Goal: Obtain resource: Download file/media

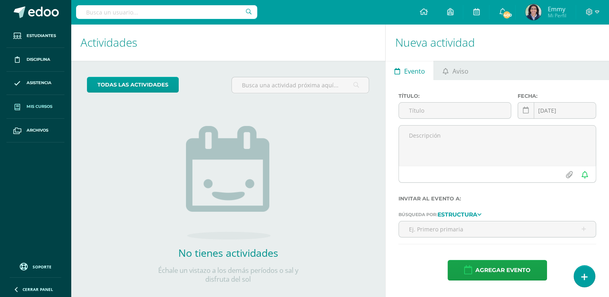
click at [38, 105] on span "Mis cursos" at bounding box center [40, 107] width 26 height 6
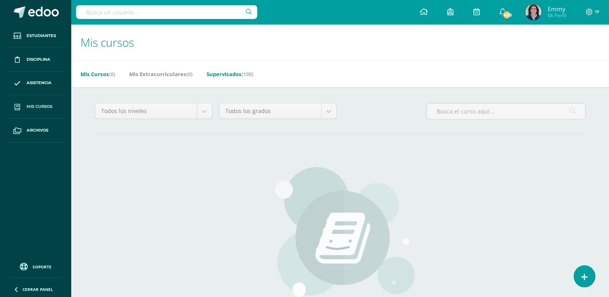
click at [246, 71] on span "(130)" at bounding box center [248, 73] width 12 height 7
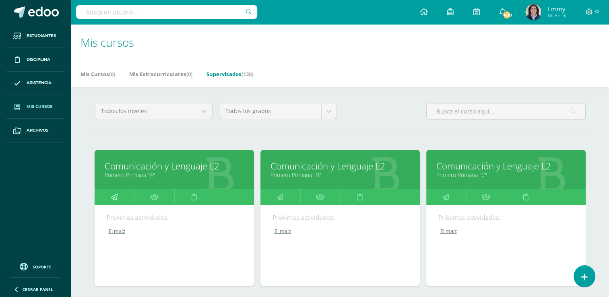
click at [114, 199] on icon at bounding box center [114, 197] width 7 height 16
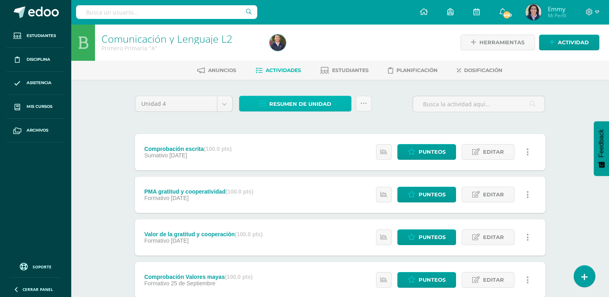
click at [308, 103] on span "Resumen de unidad" at bounding box center [300, 104] width 62 height 15
click at [314, 105] on span "Resumen de unidad" at bounding box center [300, 104] width 62 height 15
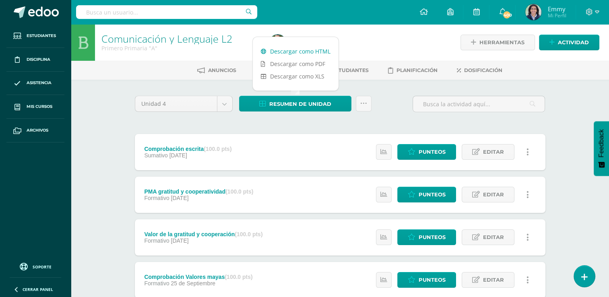
click at [313, 52] on link "Descargar como HTML" at bounding box center [296, 51] width 86 height 12
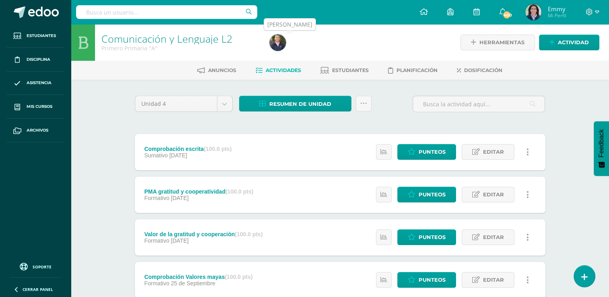
click at [278, 43] on img at bounding box center [278, 43] width 16 height 16
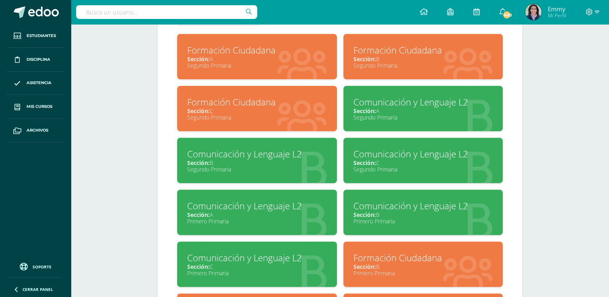
scroll to position [378, 0]
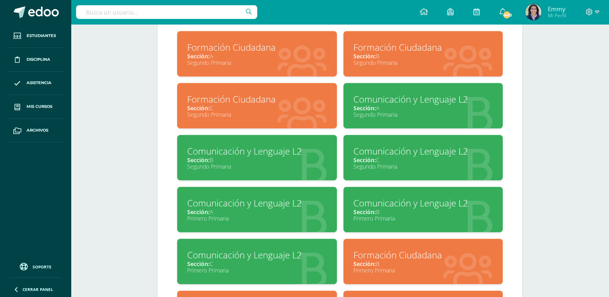
click at [415, 209] on div "Comunicación y Lenguaje L2" at bounding box center [424, 203] width 140 height 12
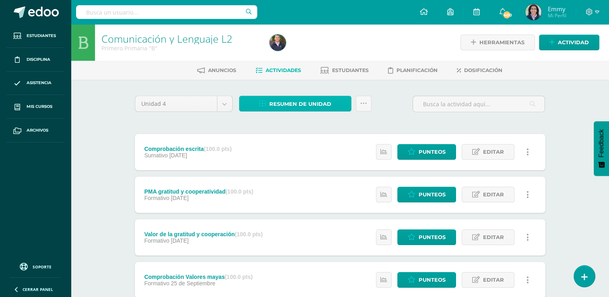
click at [313, 104] on span "Resumen de unidad" at bounding box center [300, 104] width 62 height 15
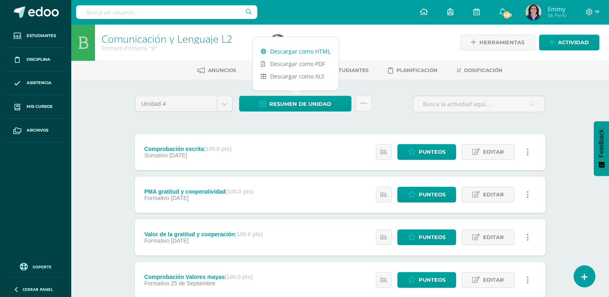
click at [293, 51] on link "Descargar como HTML" at bounding box center [296, 51] width 86 height 12
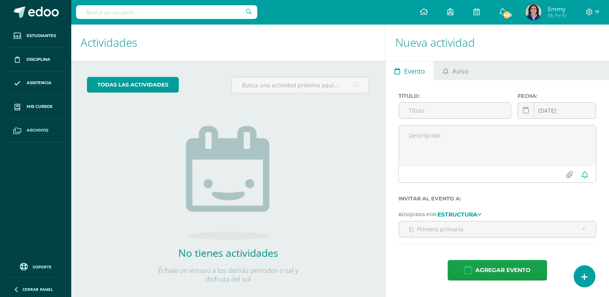
click at [41, 125] on link "Archivos" at bounding box center [35, 131] width 58 height 24
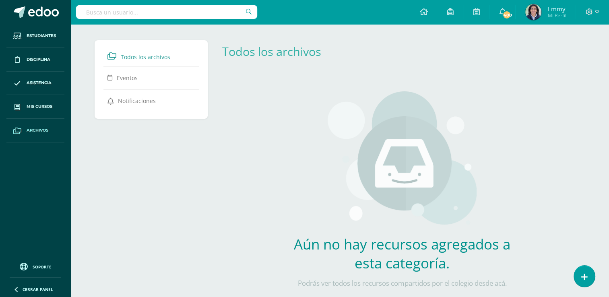
click at [41, 125] on link "Archivos" at bounding box center [35, 131] width 58 height 24
click at [46, 102] on link "Mis cursos" at bounding box center [35, 107] width 58 height 24
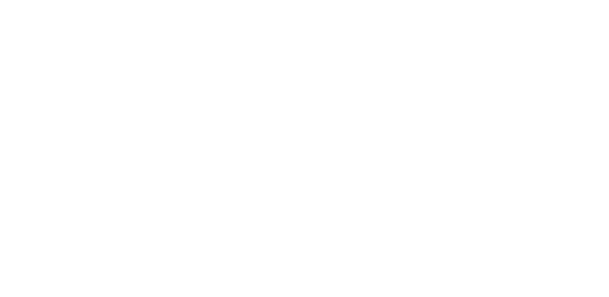
click at [0, 0] on html at bounding box center [0, 0] width 0 height 0
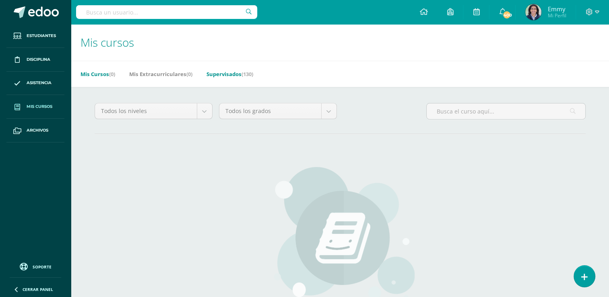
click at [228, 76] on link "Supervisados (130)" at bounding box center [230, 74] width 47 height 13
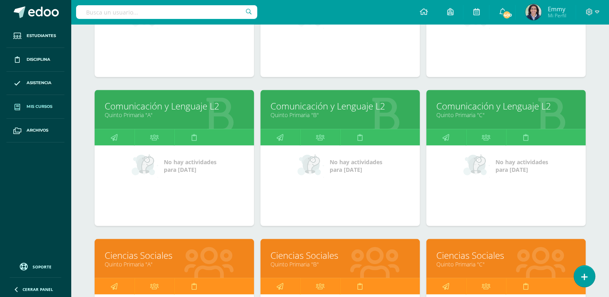
scroll to position [1403, 0]
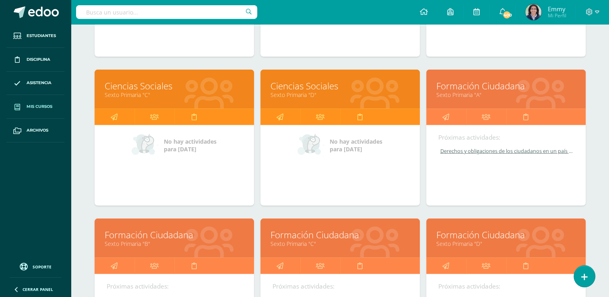
scroll to position [2162, 0]
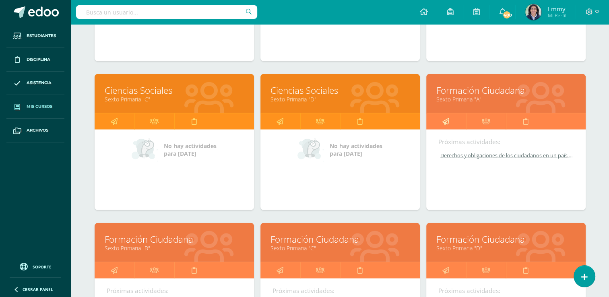
click at [451, 117] on link at bounding box center [447, 122] width 40 height 16
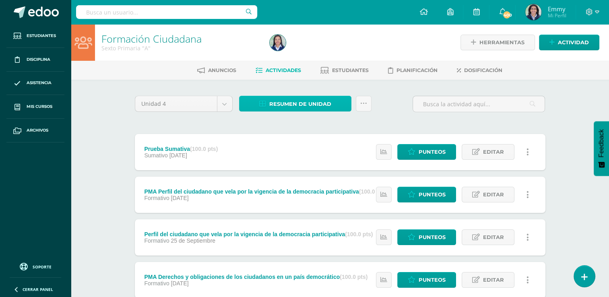
click at [292, 101] on span "Resumen de unidad" at bounding box center [300, 104] width 62 height 15
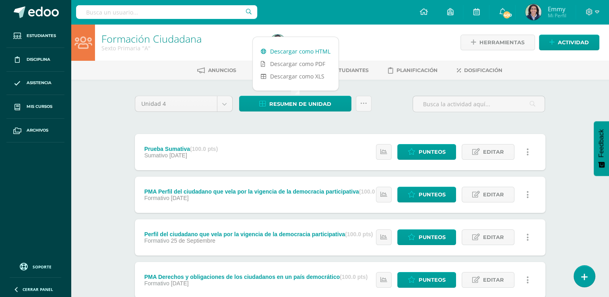
click at [302, 55] on link "Descargar como HTML" at bounding box center [296, 51] width 86 height 12
click at [232, 52] on div "Sexto Primaria "A"" at bounding box center [181, 48] width 159 height 8
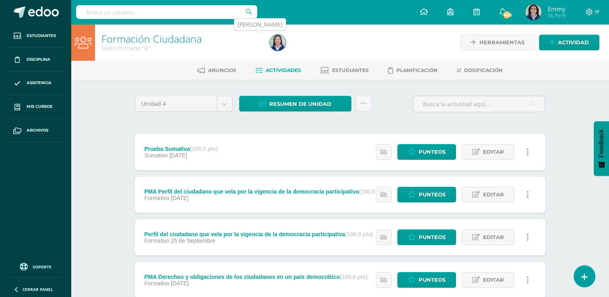
click at [279, 41] on img at bounding box center [278, 43] width 16 height 16
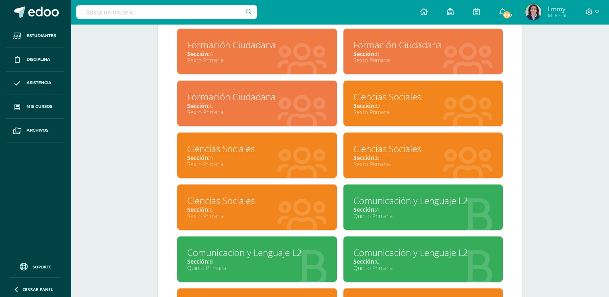
scroll to position [470, 0]
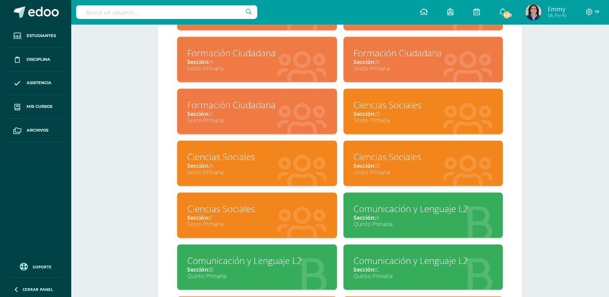
click at [414, 66] on div "Sexto Primaria" at bounding box center [424, 68] width 140 height 8
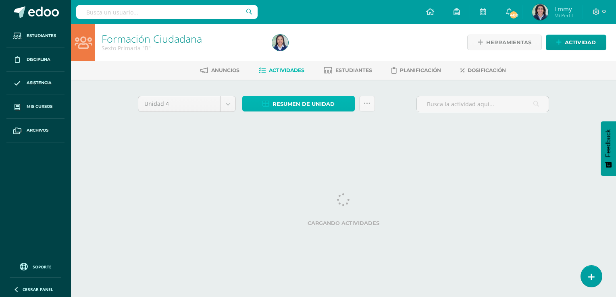
click at [290, 104] on span "Resumen de unidad" at bounding box center [303, 104] width 62 height 15
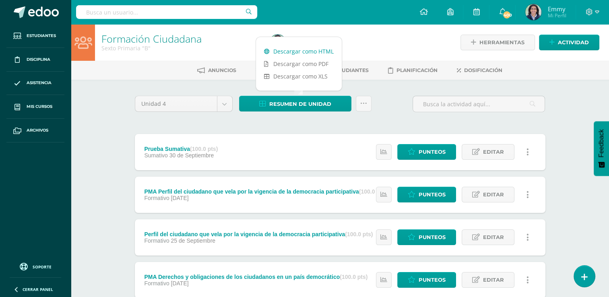
click at [300, 50] on link "Descargar como HTML" at bounding box center [299, 51] width 86 height 12
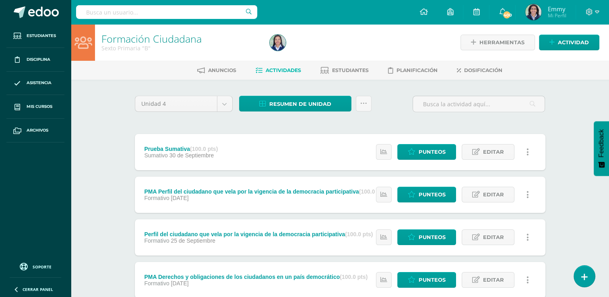
click at [230, 44] on h1 "Formación Ciudadana" at bounding box center [181, 38] width 159 height 11
click at [280, 41] on img at bounding box center [278, 43] width 16 height 16
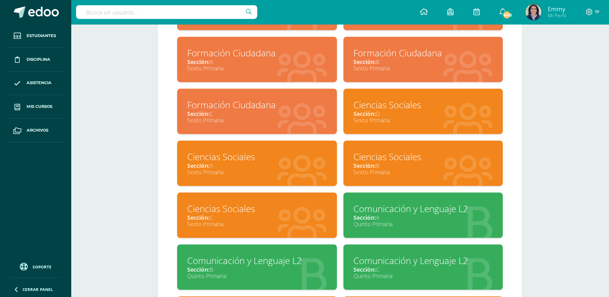
scroll to position [473, 0]
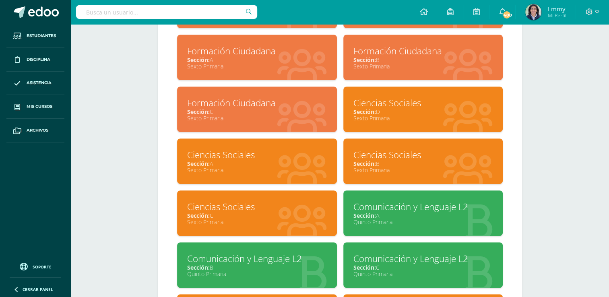
click at [293, 102] on div "Formación Ciudadana" at bounding box center [257, 103] width 140 height 12
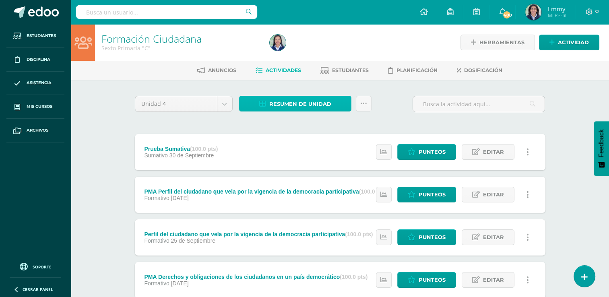
click at [293, 102] on span "Resumen de unidad" at bounding box center [300, 104] width 62 height 15
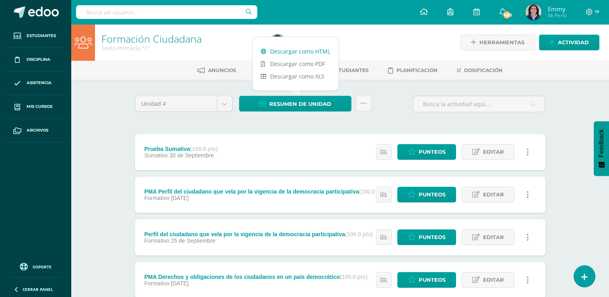
click at [305, 47] on link "Descargar como HTML" at bounding box center [296, 51] width 86 height 12
click at [110, 111] on div "Formación Ciudadana Sexto Primaria "C" Herramientas Detalle de asistencias Acti…" at bounding box center [340, 294] width 539 height 541
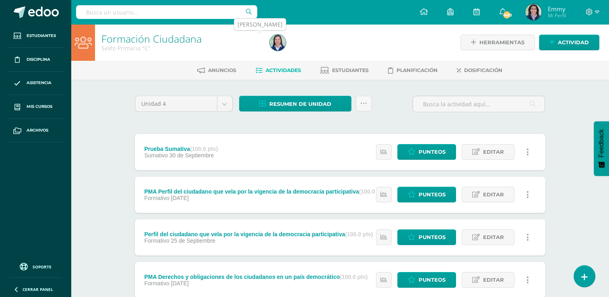
click at [284, 43] on img at bounding box center [278, 43] width 16 height 16
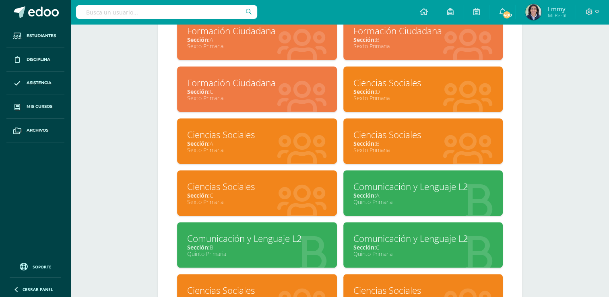
scroll to position [533, 0]
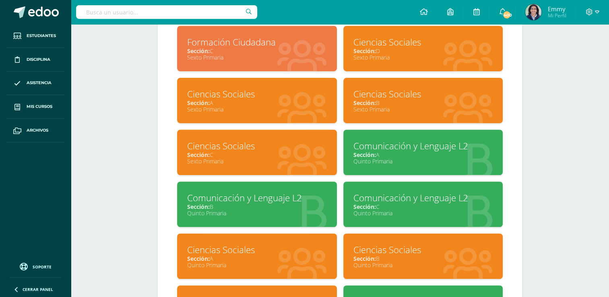
click at [269, 113] on div "Sexto Primaria" at bounding box center [257, 110] width 140 height 8
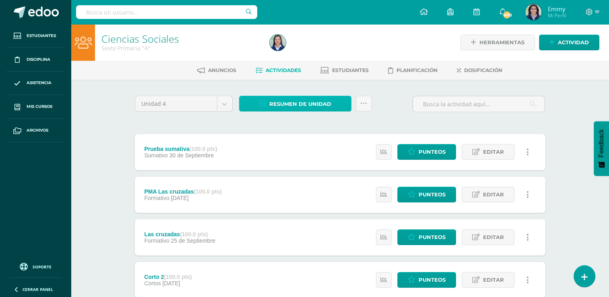
click at [276, 103] on span "Resumen de unidad" at bounding box center [300, 104] width 62 height 15
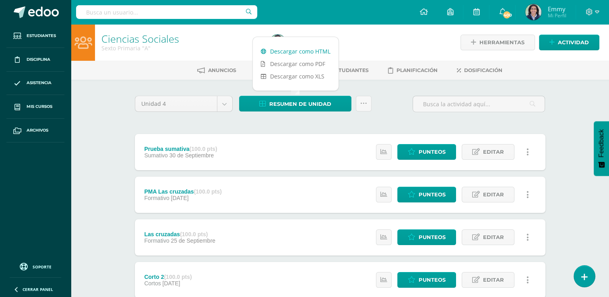
click at [300, 53] on link "Descargar como HTML" at bounding box center [296, 51] width 86 height 12
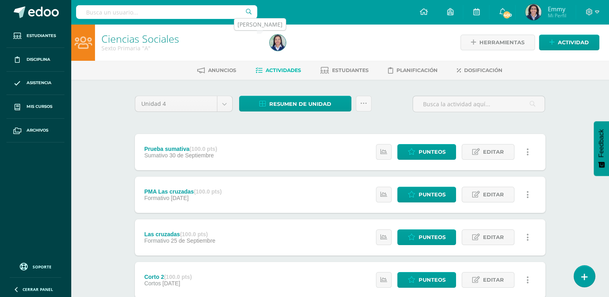
click at [282, 46] on img at bounding box center [278, 43] width 16 height 16
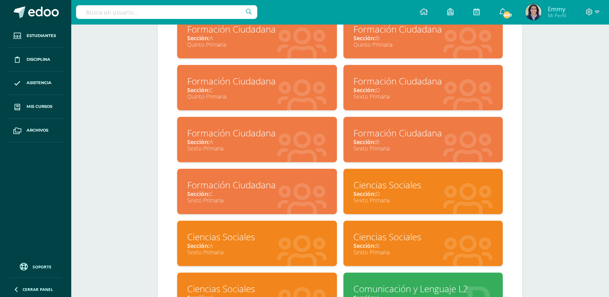
scroll to position [422, 0]
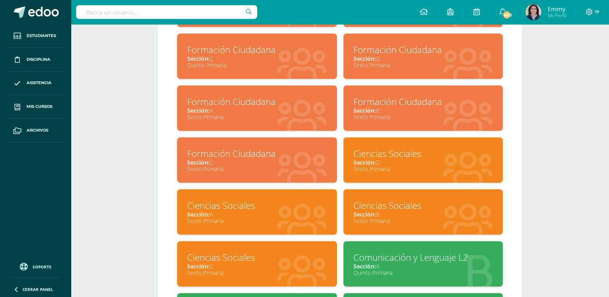
click at [438, 203] on div "Ciencias Sociales" at bounding box center [424, 205] width 140 height 12
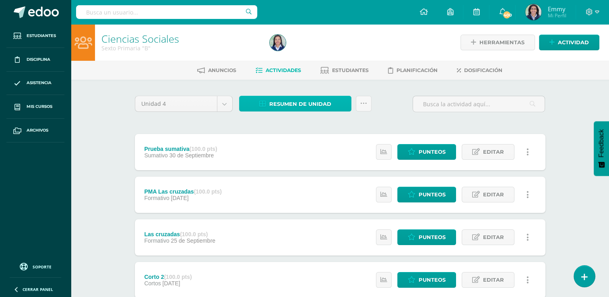
click at [300, 102] on span "Resumen de unidad" at bounding box center [300, 104] width 62 height 15
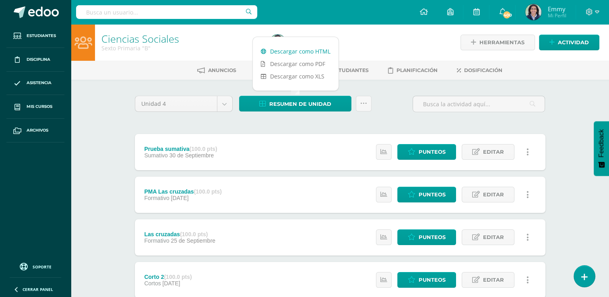
click at [314, 50] on link "Descargar como HTML" at bounding box center [296, 51] width 86 height 12
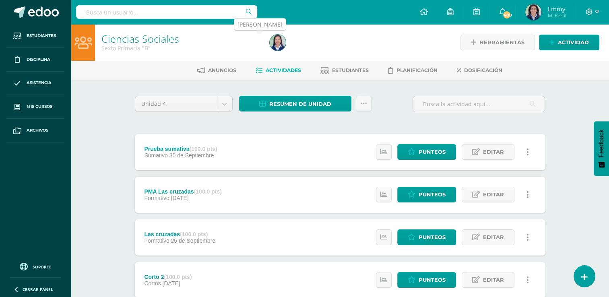
click at [280, 41] on img at bounding box center [278, 43] width 16 height 16
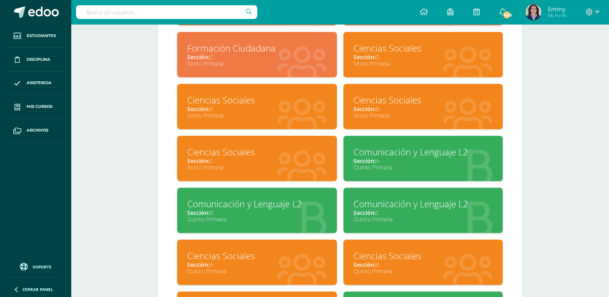
scroll to position [510, 0]
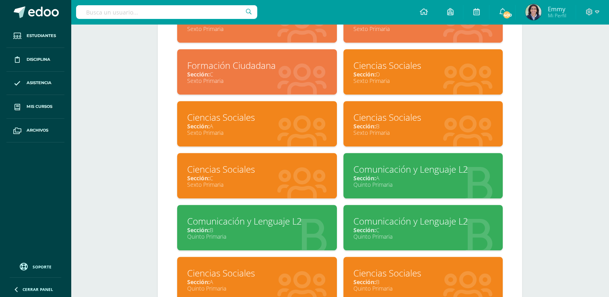
click at [263, 167] on div "Ciencias Sociales" at bounding box center [257, 169] width 140 height 12
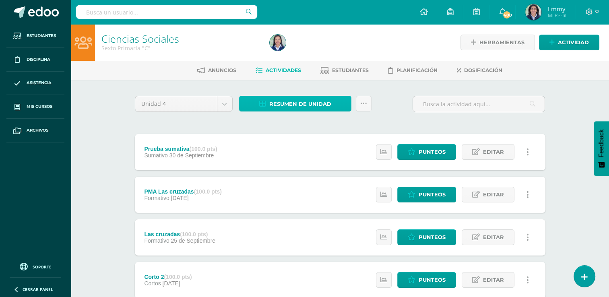
click at [299, 100] on span "Resumen de unidad" at bounding box center [300, 104] width 62 height 15
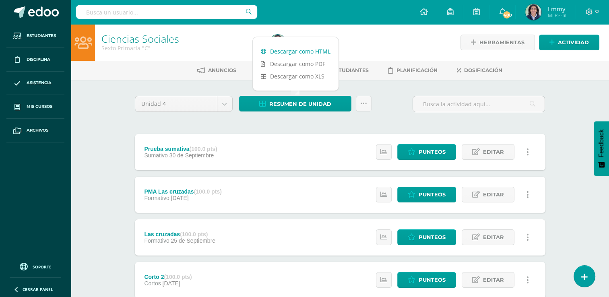
click at [305, 54] on link "Descargar como HTML" at bounding box center [296, 51] width 86 height 12
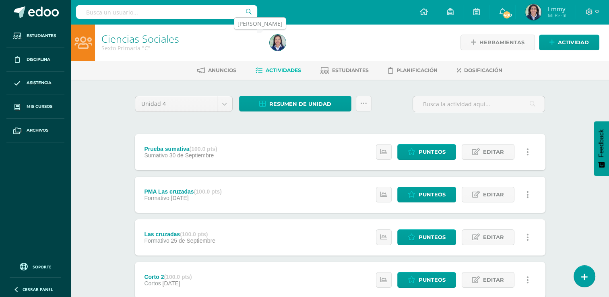
click at [284, 43] on img at bounding box center [278, 43] width 16 height 16
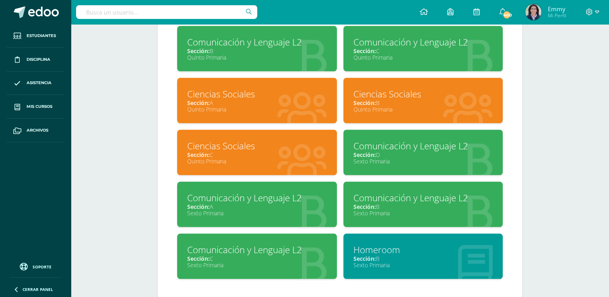
scroll to position [690, 0]
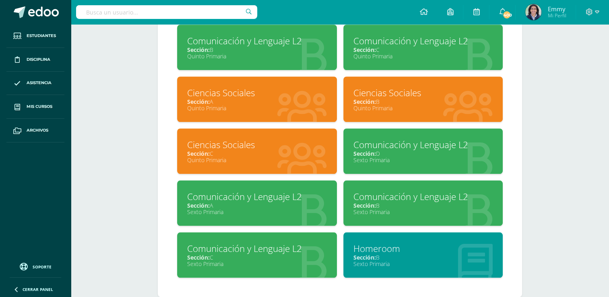
click at [285, 204] on div "Sección: A" at bounding box center [257, 206] width 140 height 8
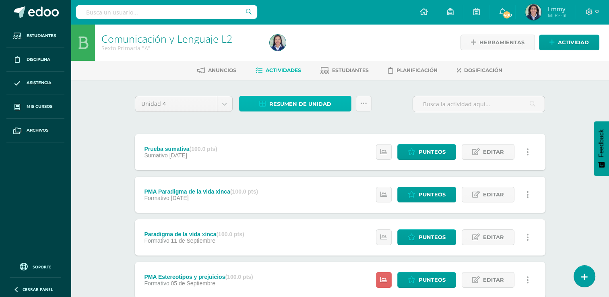
click at [298, 101] on span "Resumen de unidad" at bounding box center [300, 104] width 62 height 15
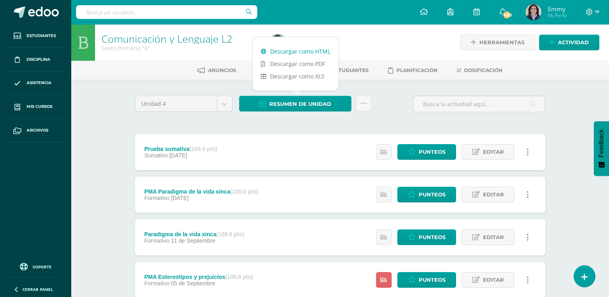
click at [302, 46] on link "Descargar como HTML" at bounding box center [296, 51] width 86 height 12
click at [100, 115] on div "Comunicación y Lenguaje L2 Sexto Primaria "A" Herramientas Detalle de asistenci…" at bounding box center [340, 294] width 539 height 541
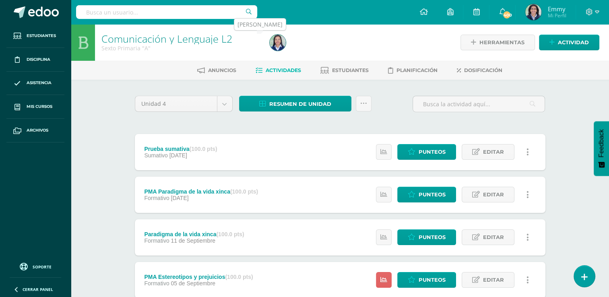
click at [278, 43] on img at bounding box center [278, 43] width 16 height 16
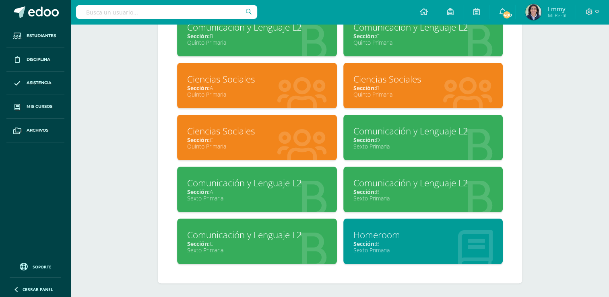
scroll to position [705, 0]
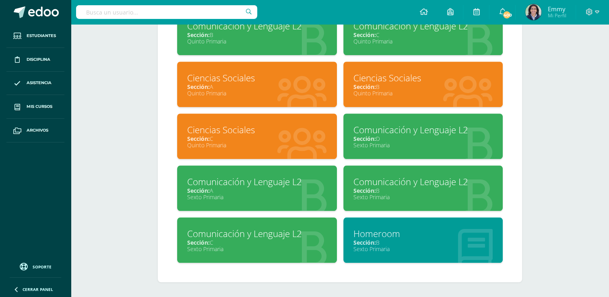
click at [408, 191] on div "Sección: B" at bounding box center [424, 191] width 140 height 8
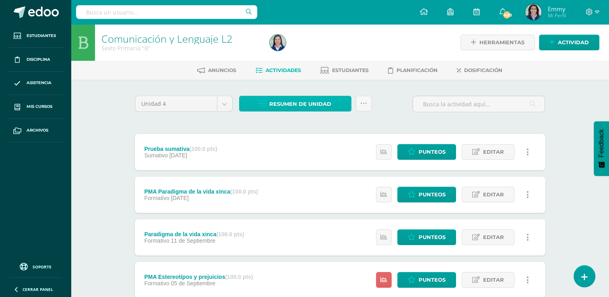
click at [298, 101] on span "Resumen de unidad" at bounding box center [300, 104] width 62 height 15
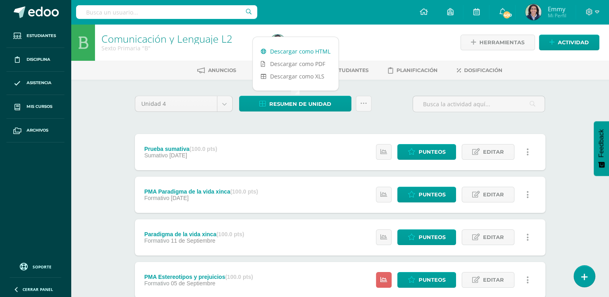
click at [296, 52] on link "Descargar como HTML" at bounding box center [296, 51] width 86 height 12
click at [115, 109] on div "Comunicación y Lenguaje L2 Sexto Primaria "B" Herramientas Detalle de asistenci…" at bounding box center [340, 294] width 539 height 541
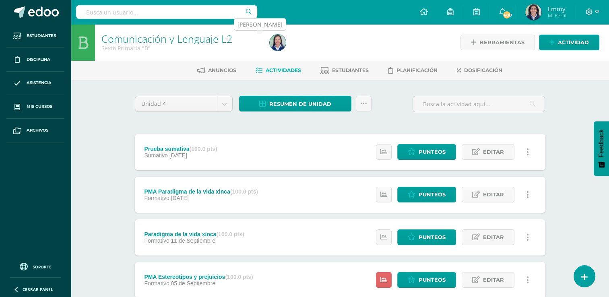
click at [284, 37] on img at bounding box center [278, 43] width 16 height 16
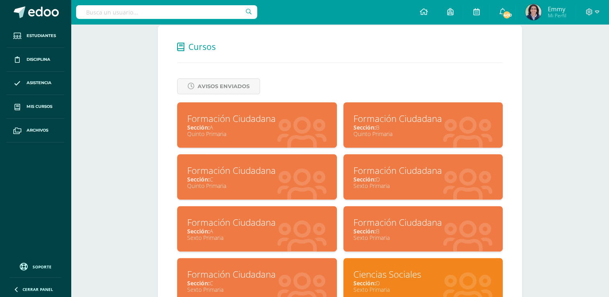
scroll to position [296, 0]
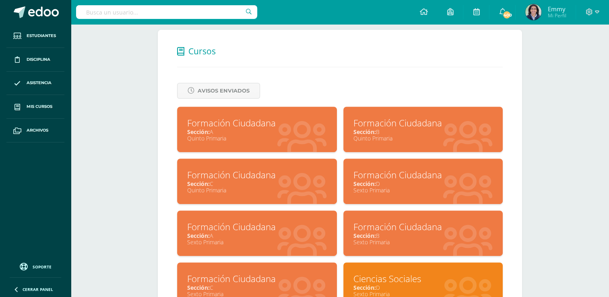
click at [304, 133] on div "Sección: A" at bounding box center [257, 132] width 140 height 8
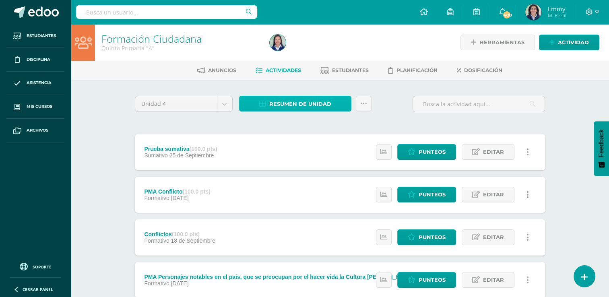
click at [288, 100] on span "Resumen de unidad" at bounding box center [300, 104] width 62 height 15
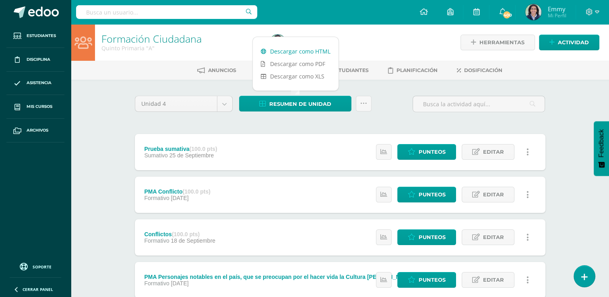
click at [290, 50] on link "Descargar como HTML" at bounding box center [296, 51] width 86 height 12
click at [138, 69] on ul "Anuncios Actividades Estudiantes Planificación Dosificación" at bounding box center [350, 70] width 539 height 13
click at [285, 40] on img at bounding box center [278, 43] width 16 height 16
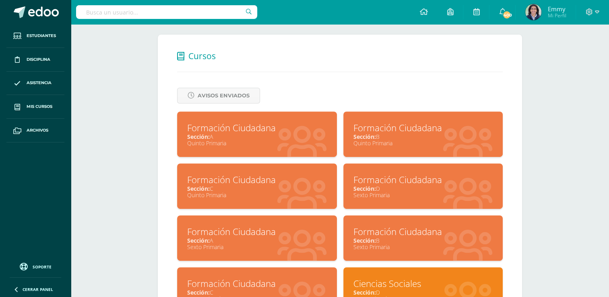
scroll to position [294, 0]
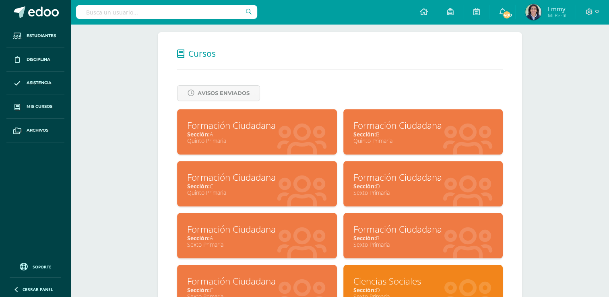
click at [419, 134] on div "Sección: B" at bounding box center [424, 135] width 140 height 8
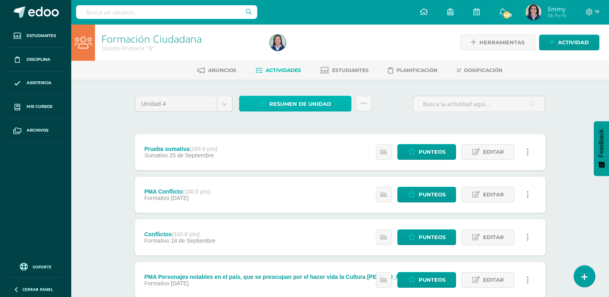
click at [304, 102] on span "Resumen de unidad" at bounding box center [300, 104] width 62 height 15
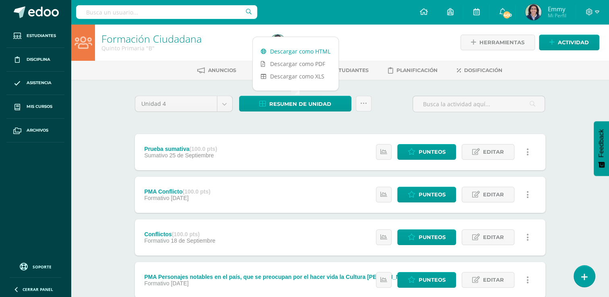
click at [303, 52] on link "Descargar como HTML" at bounding box center [296, 51] width 86 height 12
click at [109, 102] on div "Formación Ciudadana Quinto Primaria "B" Herramientas Detalle de asistencias Act…" at bounding box center [340, 294] width 539 height 541
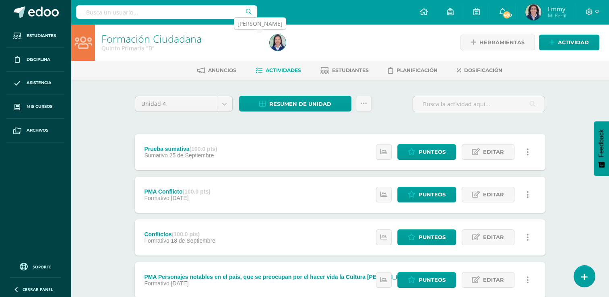
click at [281, 44] on img at bounding box center [278, 43] width 16 height 16
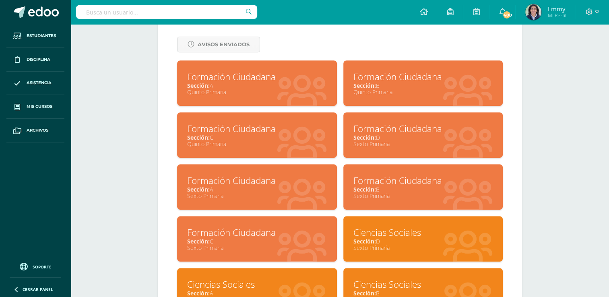
scroll to position [377, 0]
